Goal: Task Accomplishment & Management: Manage account settings

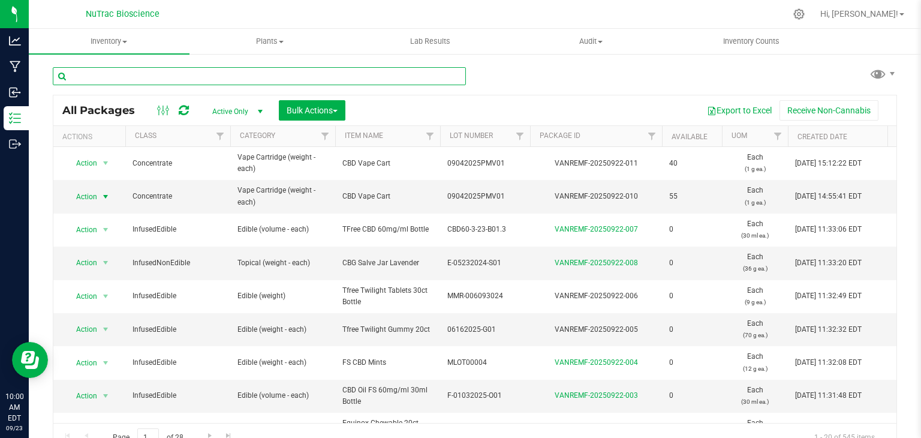
click at [132, 76] on input "text" at bounding box center [259, 76] width 413 height 18
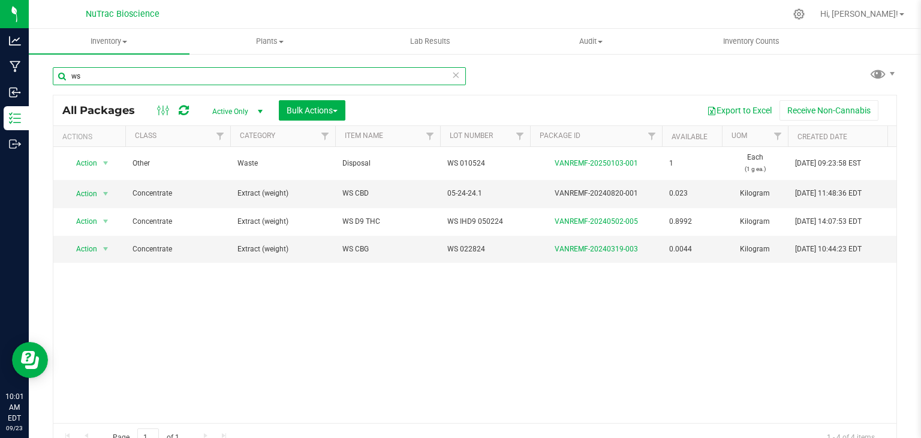
type input "ws"
click at [95, 248] on span "Action" at bounding box center [81, 248] width 32 height 17
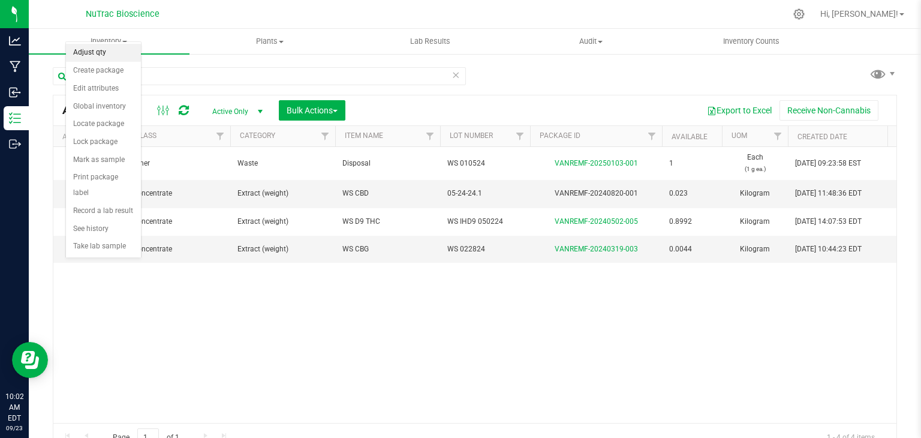
click at [101, 52] on li "Adjust qty" at bounding box center [103, 53] width 75 height 18
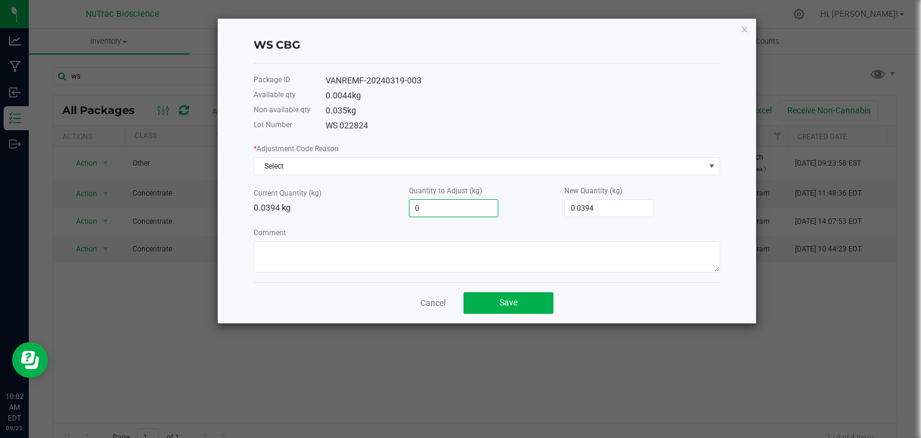
paste input ".0176"
type input "0.0176"
type input "0.0570"
drag, startPoint x: 444, startPoint y: 204, endPoint x: 398, endPoint y: 209, distance: 46.4
click at [398, 209] on div "Current Quantity (kg) 0.0394 kg Quantity to Adjust (kg) 0.0176 New Quantity (kg…" at bounding box center [487, 200] width 467 height 33
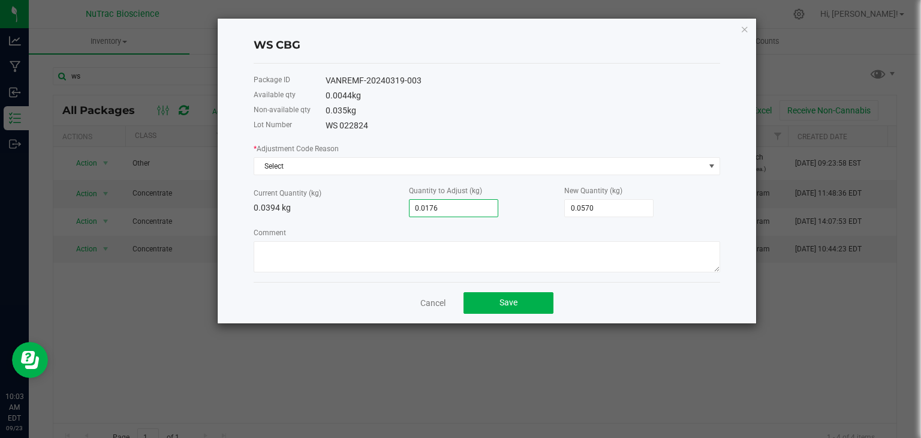
type input "0.0394"
paste input "176"
type input "-0.0218"
type input "0.0176"
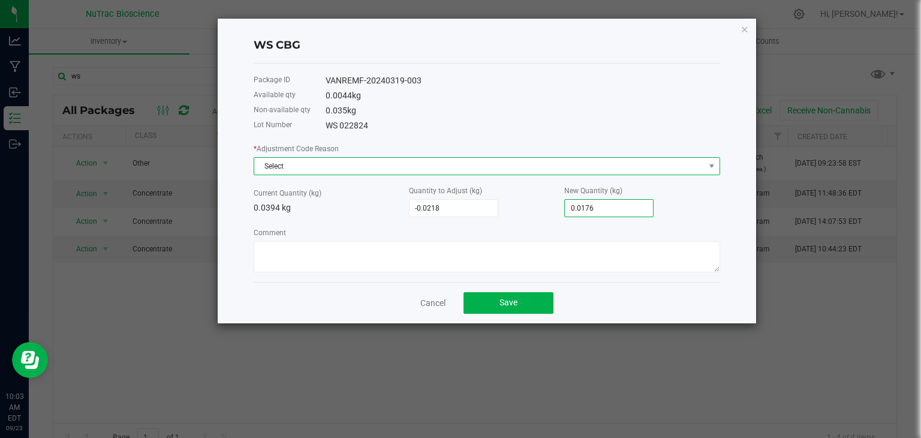
click at [305, 168] on span "Select" at bounding box center [479, 166] width 450 height 17
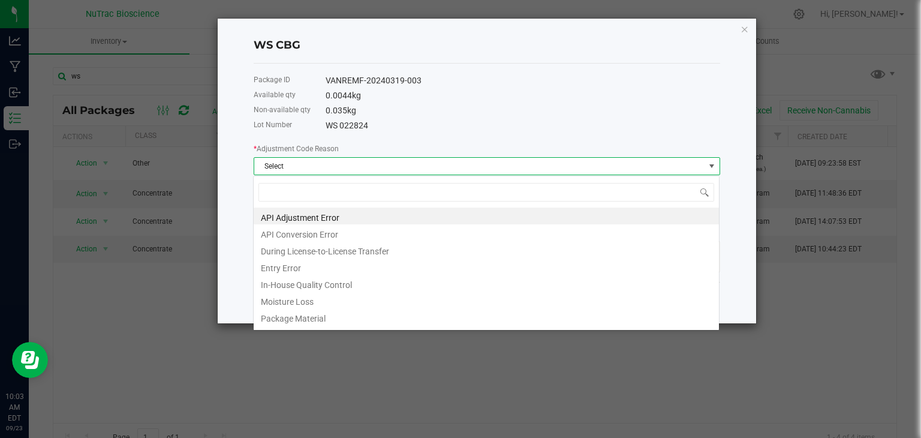
scroll to position [17, 467]
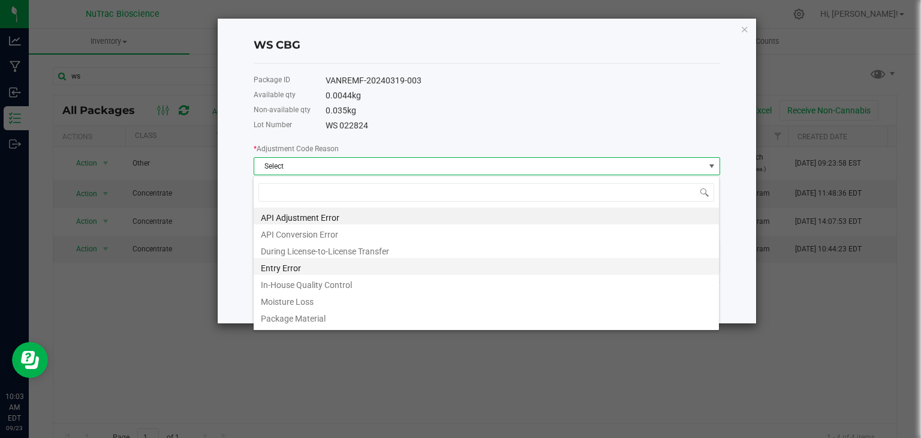
click at [280, 264] on li "Entry Error" at bounding box center [486, 266] width 465 height 17
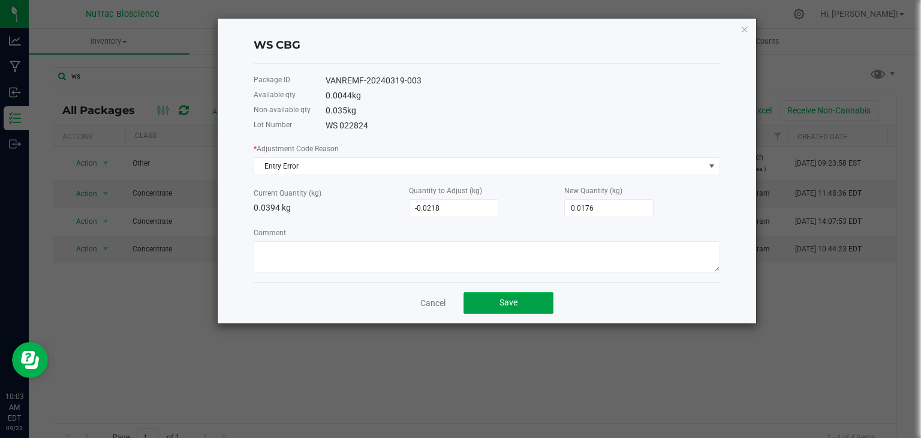
click at [527, 300] on button "Save" at bounding box center [509, 303] width 90 height 22
click at [424, 307] on link "Cancel" at bounding box center [432, 303] width 25 height 12
